Goal: Task Accomplishment & Management: Complete application form

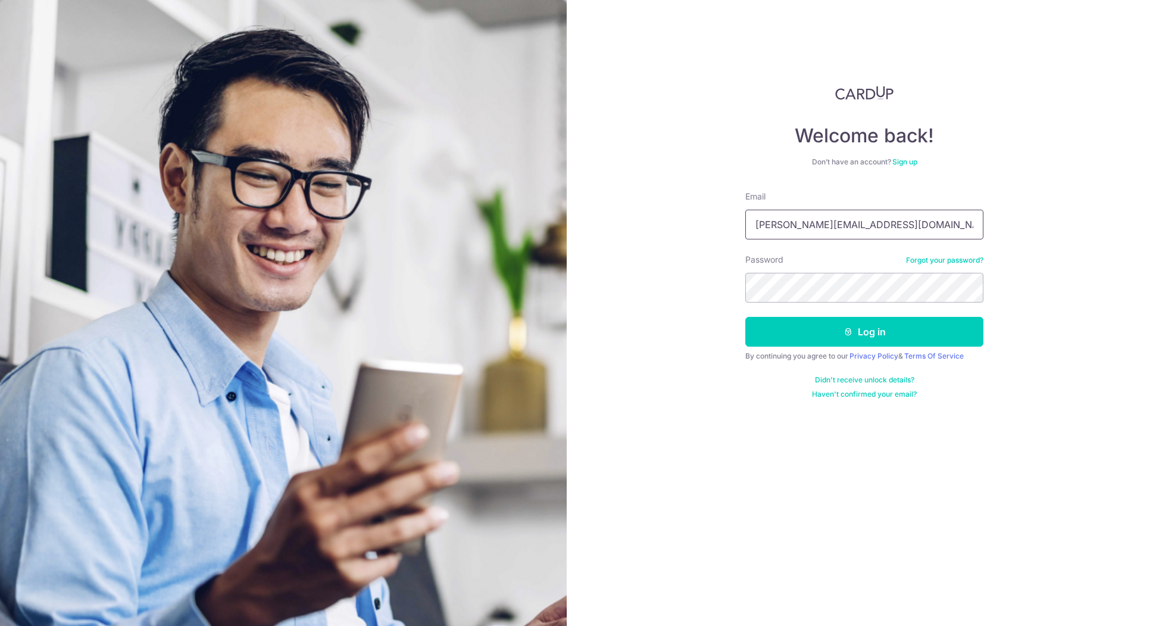
click at [824, 225] on input "jansen_sew@hotmail.com" at bounding box center [865, 225] width 238 height 30
type input "[EMAIL_ADDRESS][DOMAIN_NAME]"
click at [847, 333] on icon "submit" at bounding box center [849, 332] width 10 height 10
